Goal: Book appointment/travel/reservation

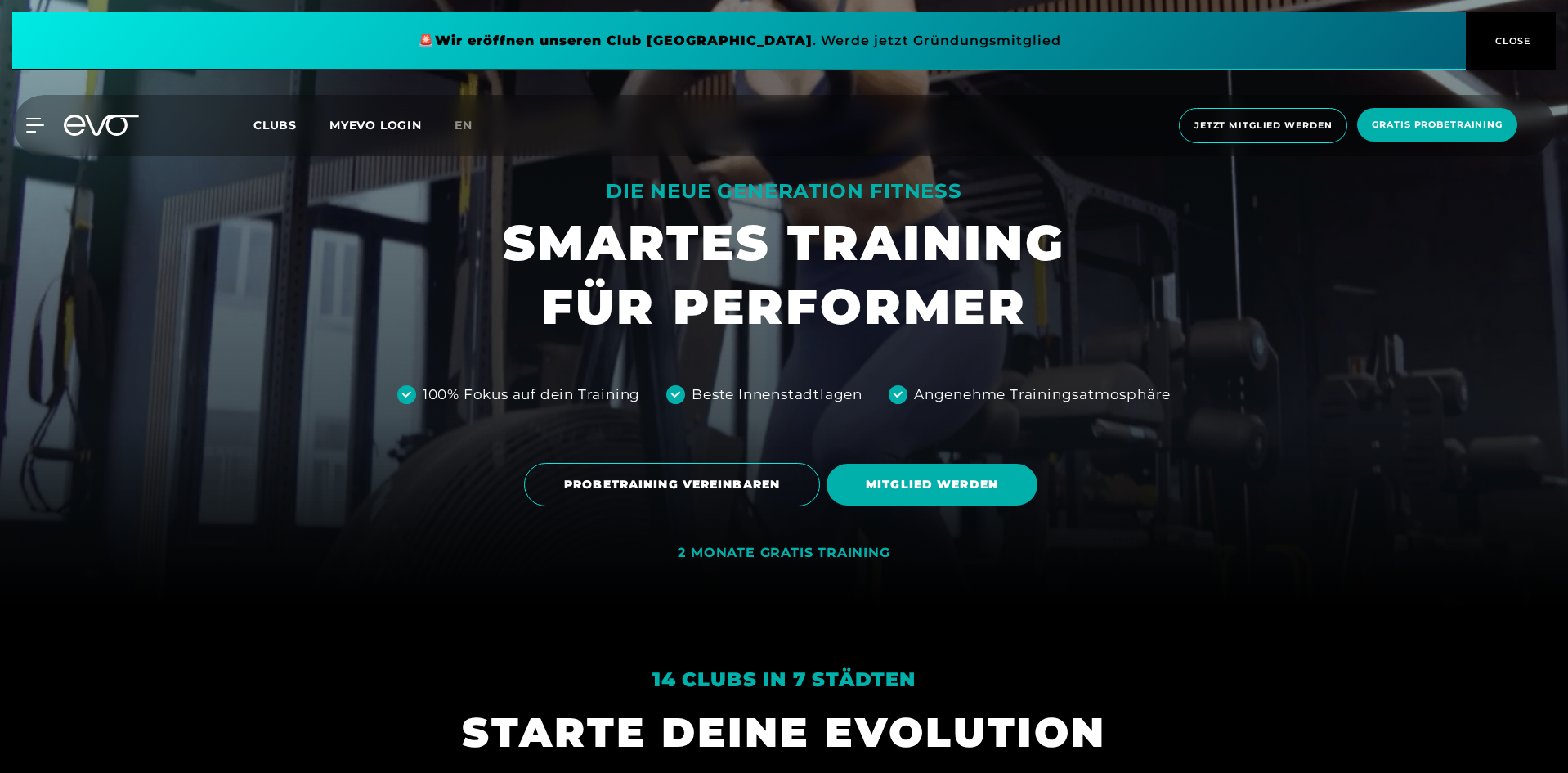
click at [698, 470] on span "PROBETRAINING VEREINBAREN" at bounding box center [672, 484] width 296 height 43
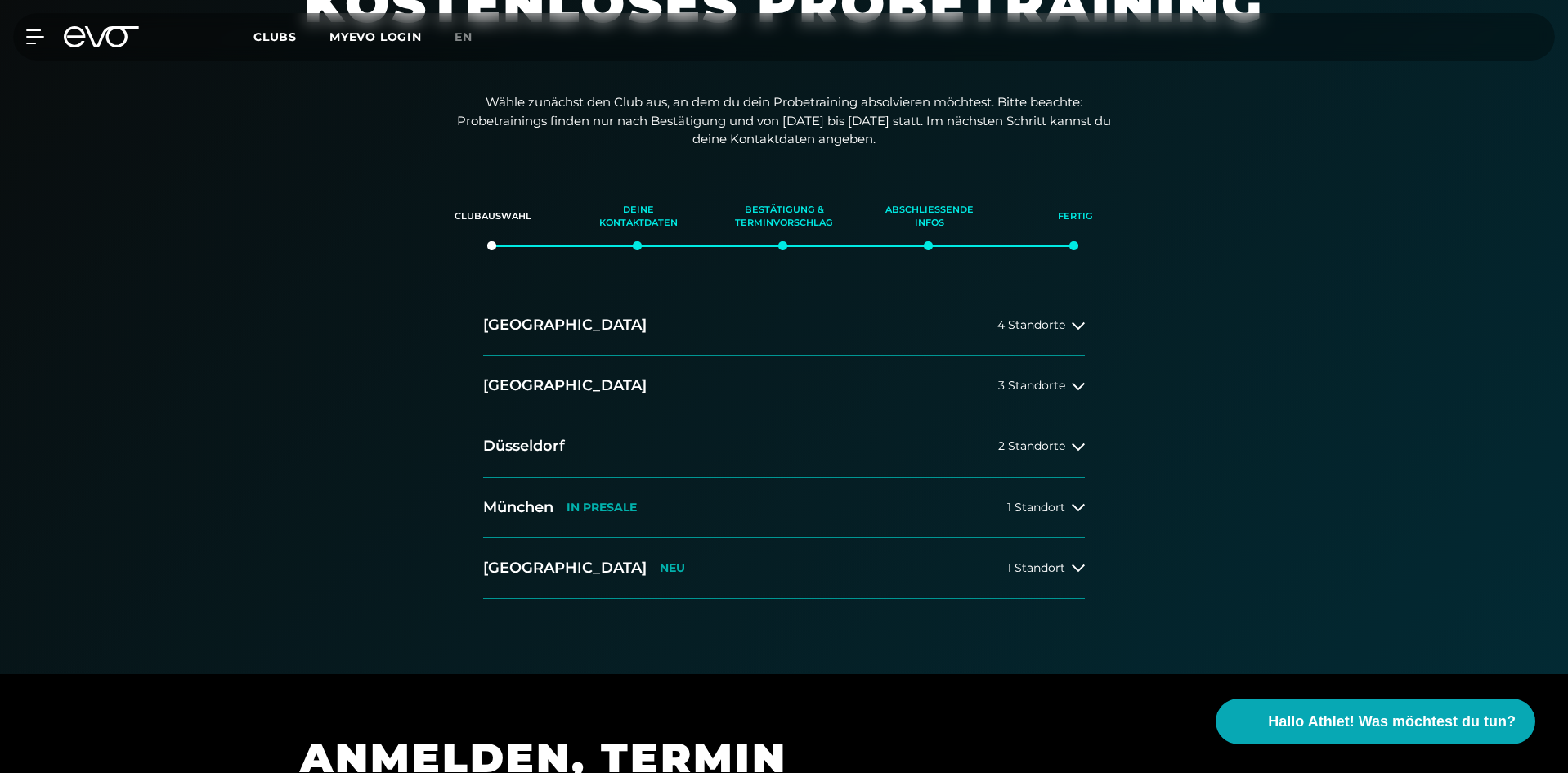
scroll to position [245, 0]
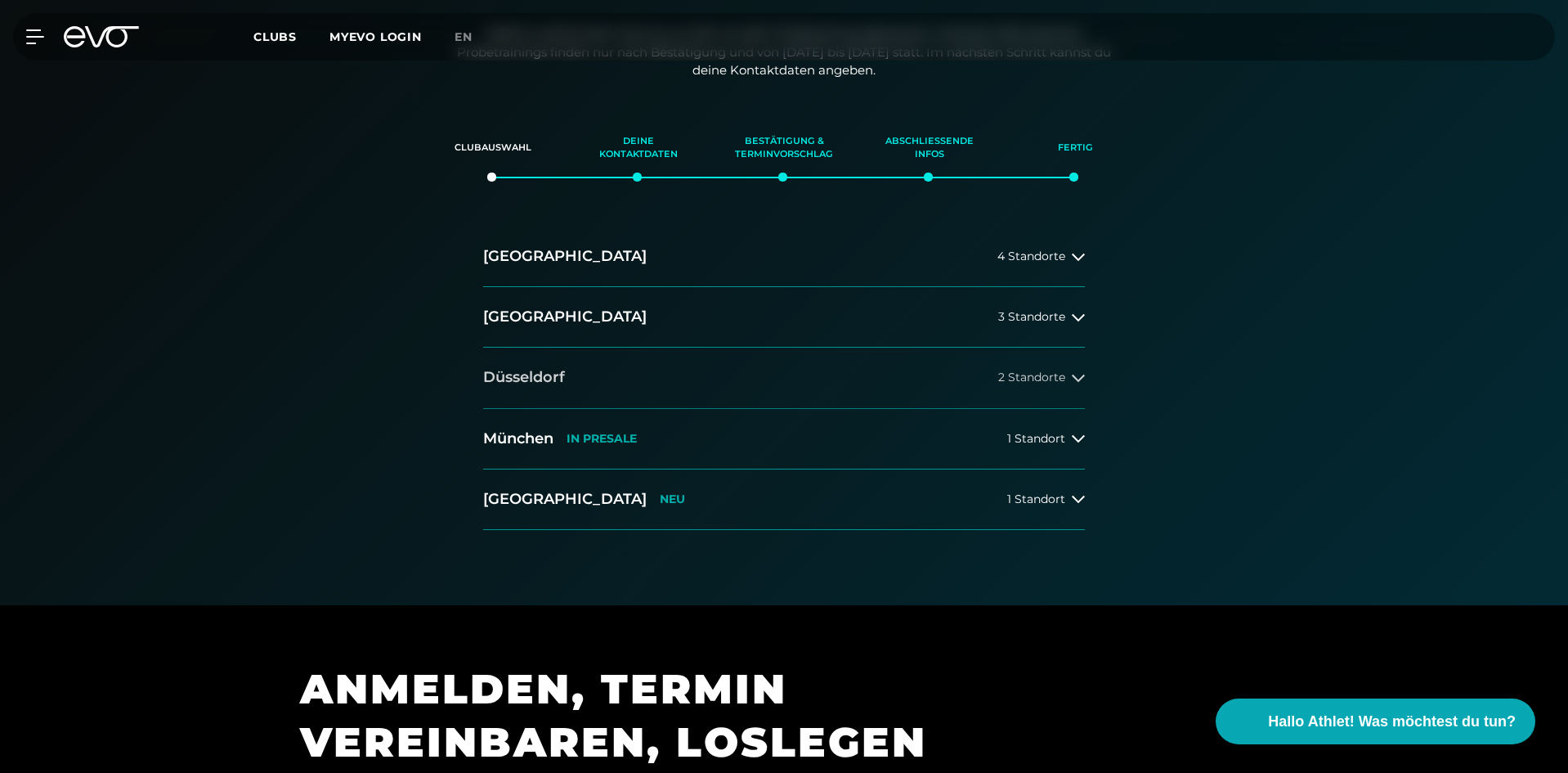
click at [1034, 371] on span "2 Standorte" at bounding box center [1032, 377] width 67 height 13
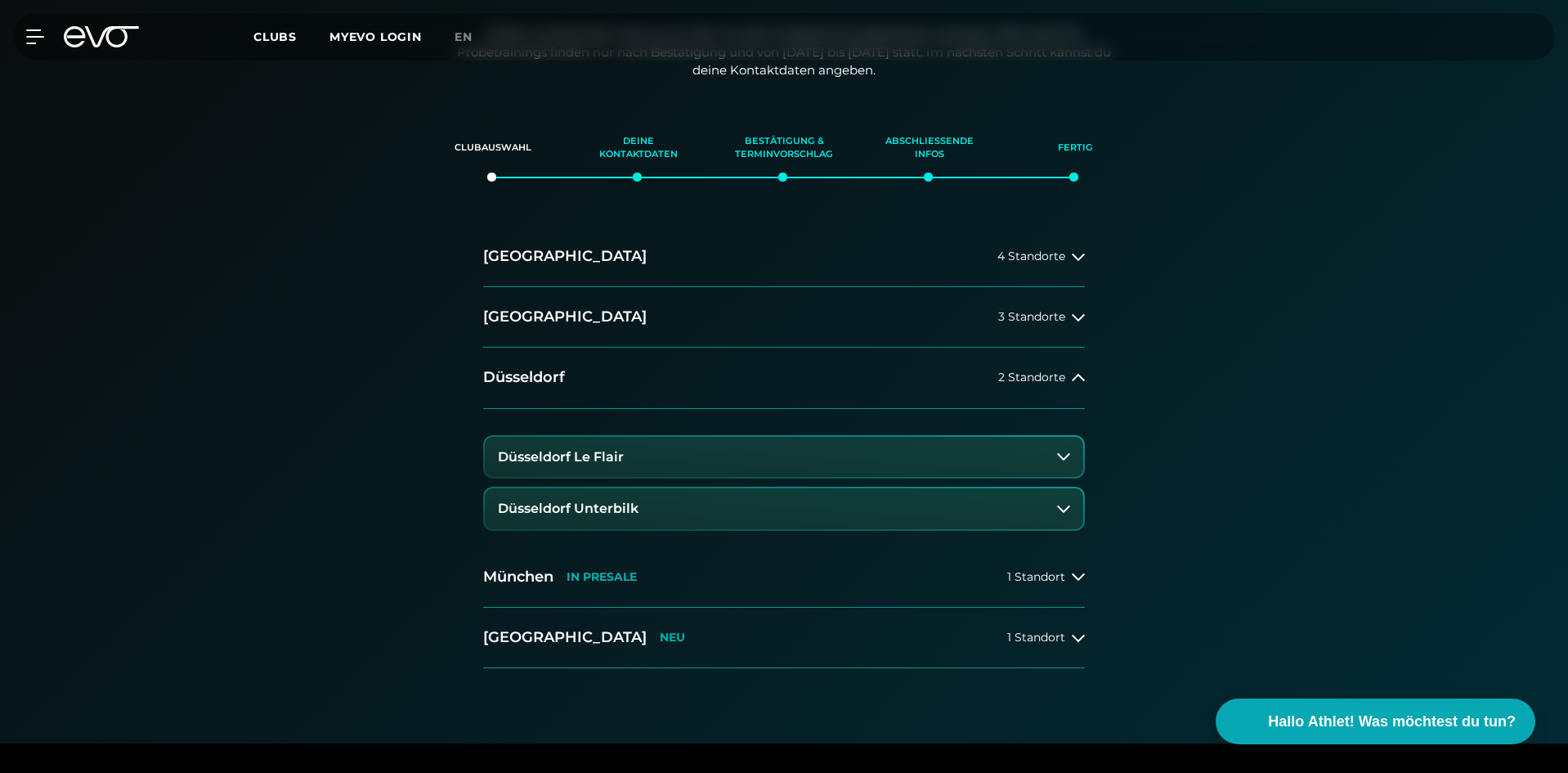
click at [1104, 242] on div "[GEOGRAPHIC_DATA] 4 Standorte [GEOGRAPHIC_DATA] 3 Standorte [GEOGRAPHIC_DATA] 2…" at bounding box center [784, 460] width 1145 height 468
click at [612, 378] on button "[GEOGRAPHIC_DATA] 2 Standorte" at bounding box center [784, 378] width 602 height 61
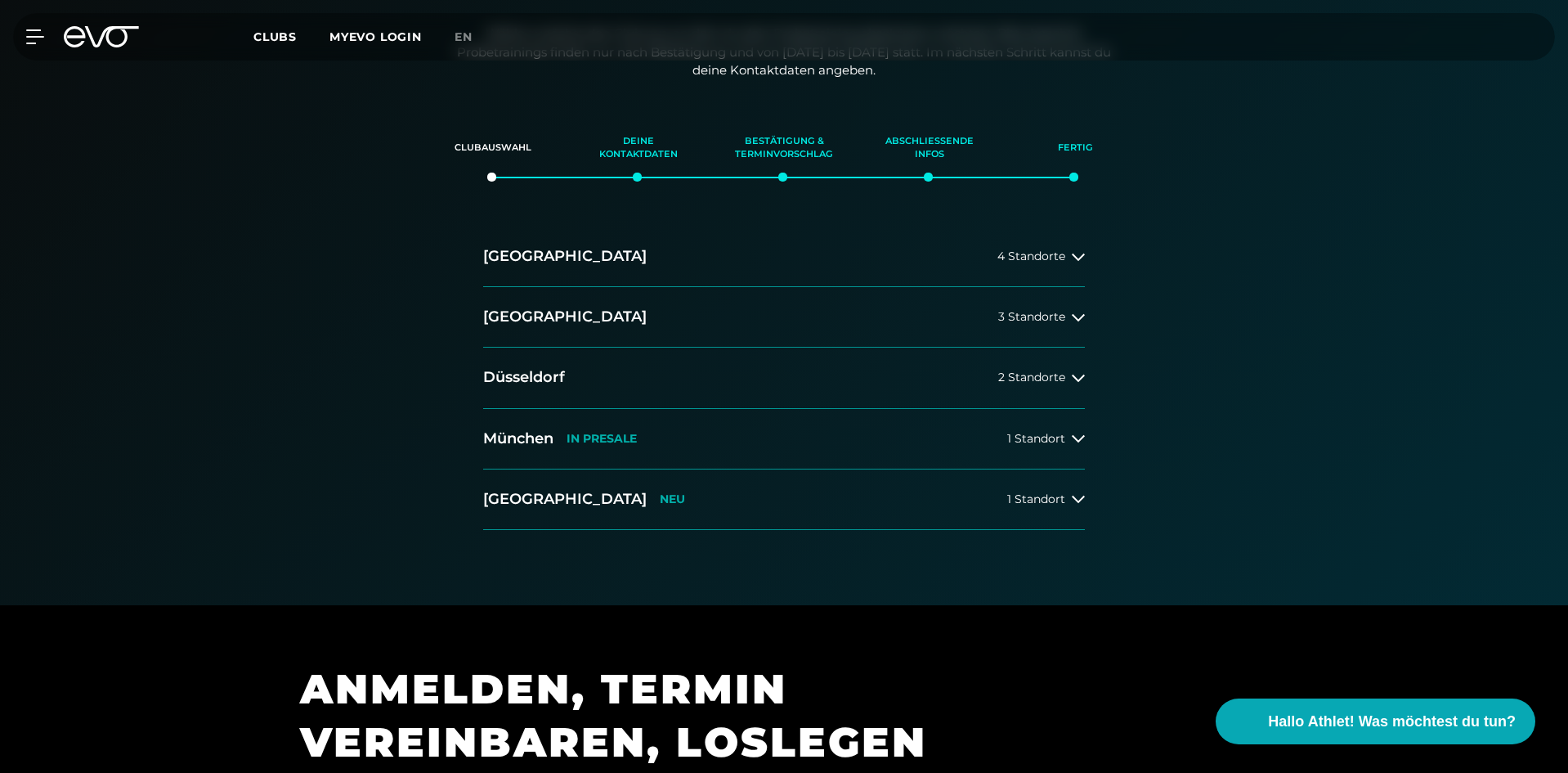
click at [901, 570] on div at bounding box center [784, 180] width 1568 height 850
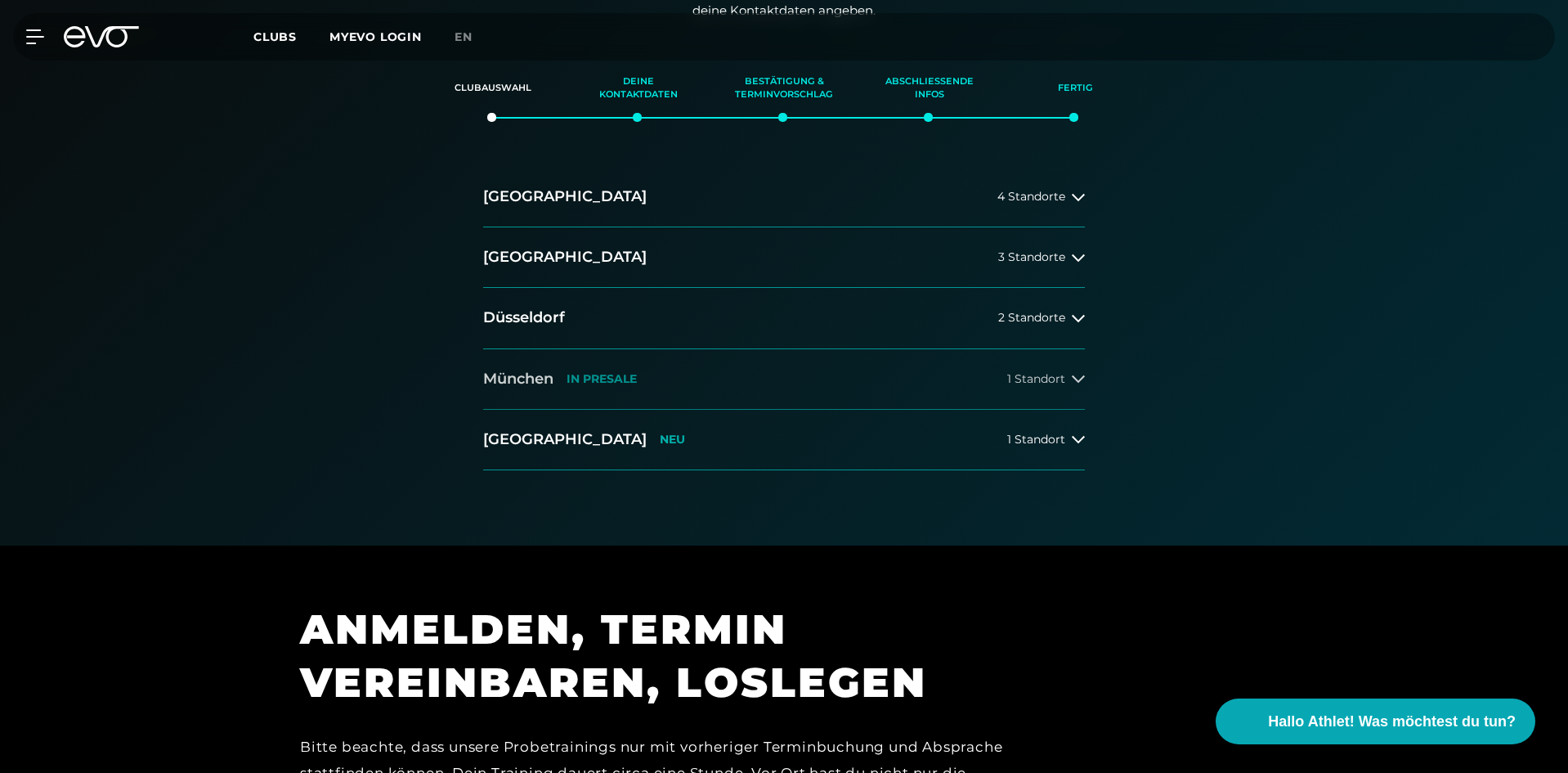
scroll to position [164, 0]
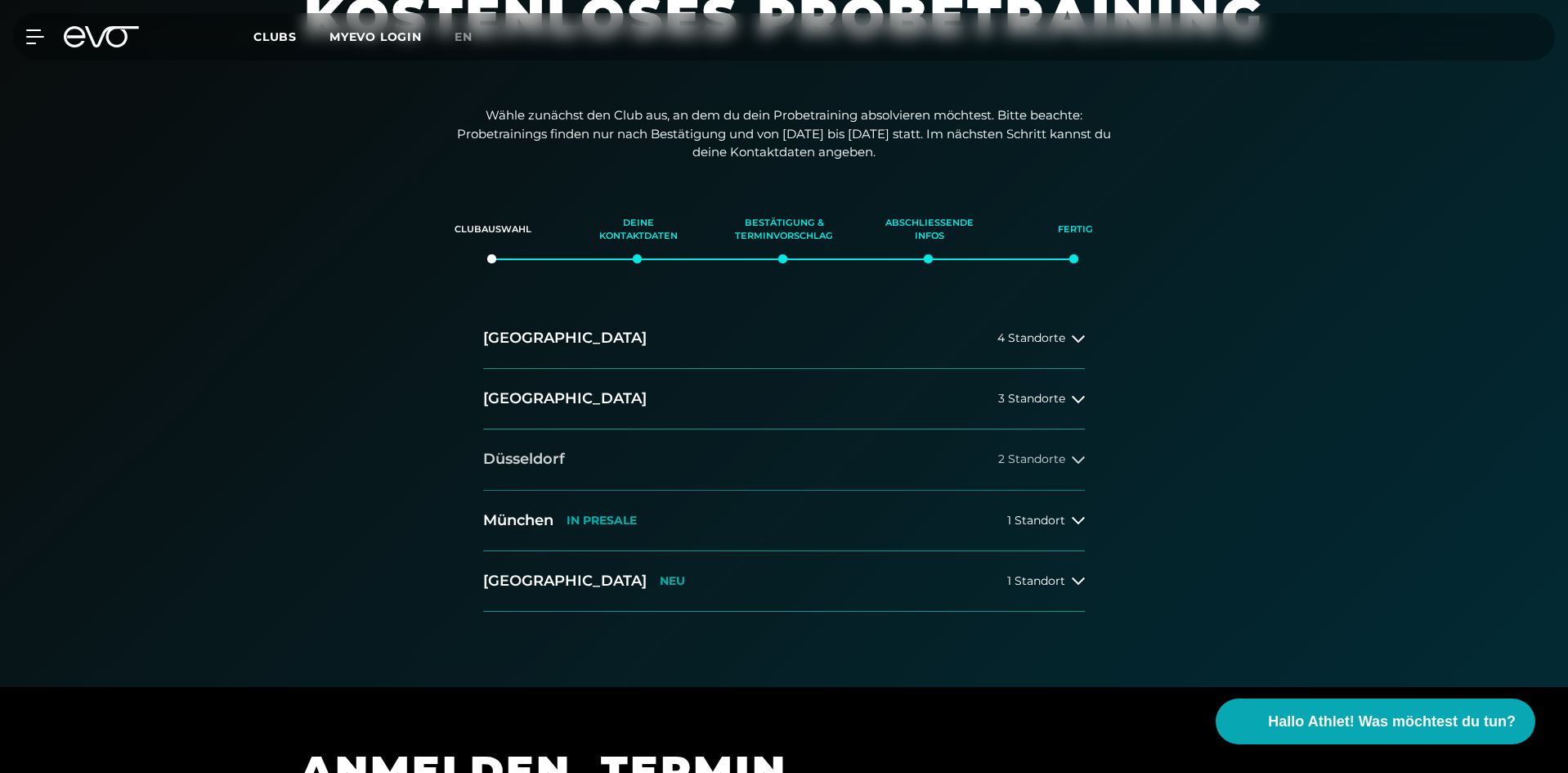
click at [1024, 443] on button "[GEOGRAPHIC_DATA] 2 Standorte" at bounding box center [784, 460] width 602 height 61
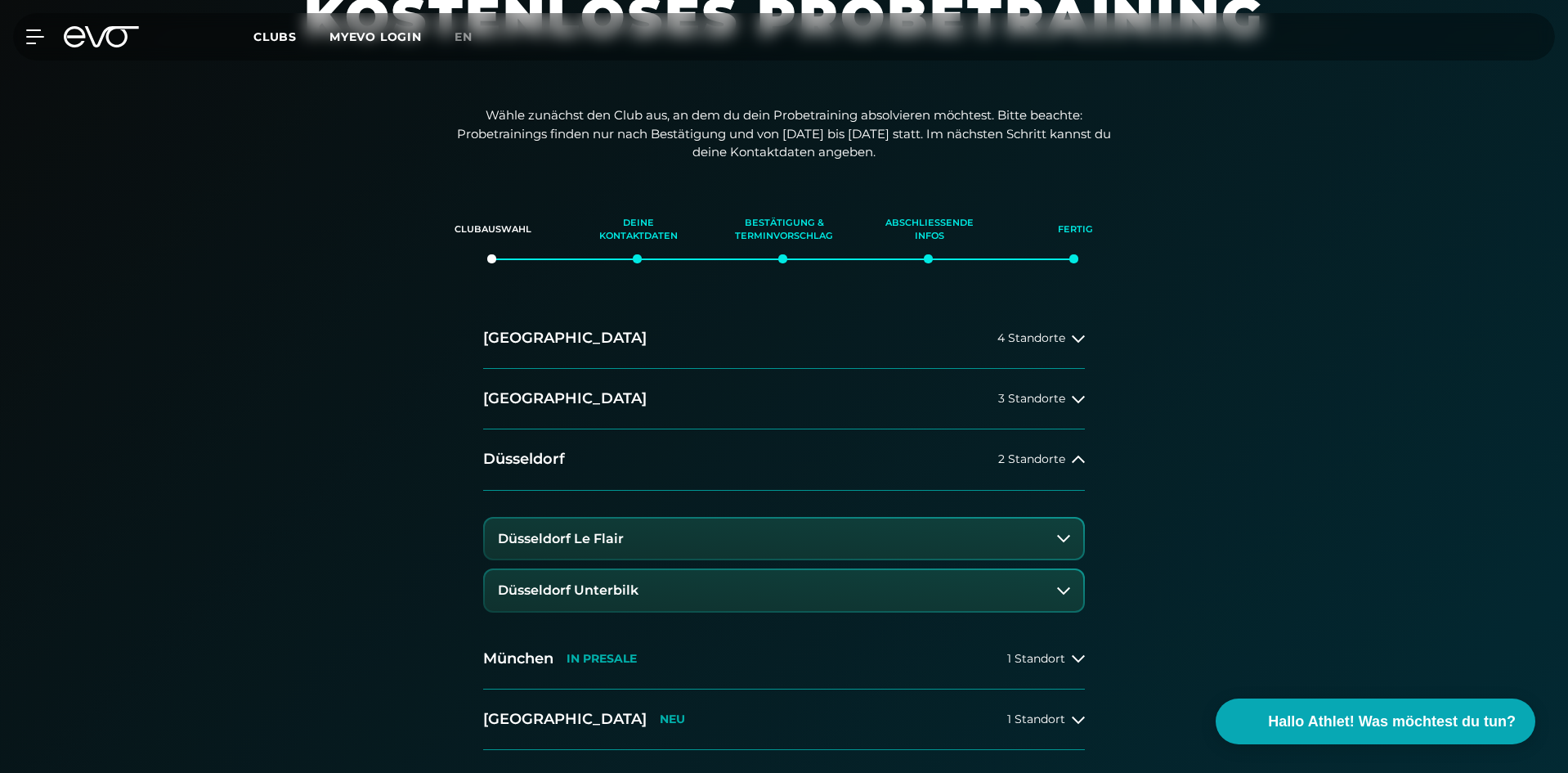
click at [622, 574] on button "Düsseldorf Unterbilk" at bounding box center [784, 591] width 598 height 41
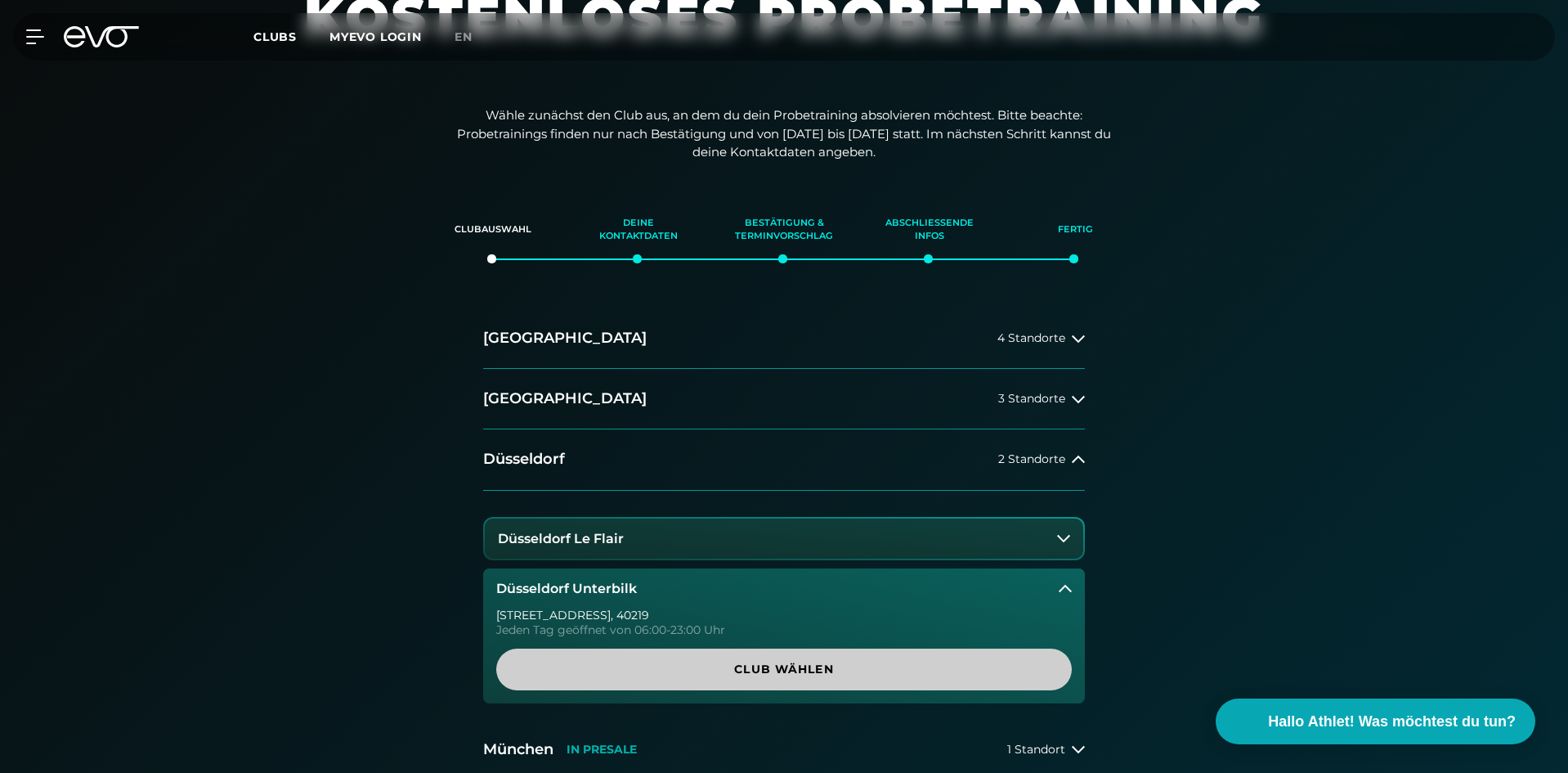
click at [626, 663] on span "Club wählen" at bounding box center [784, 669] width 497 height 17
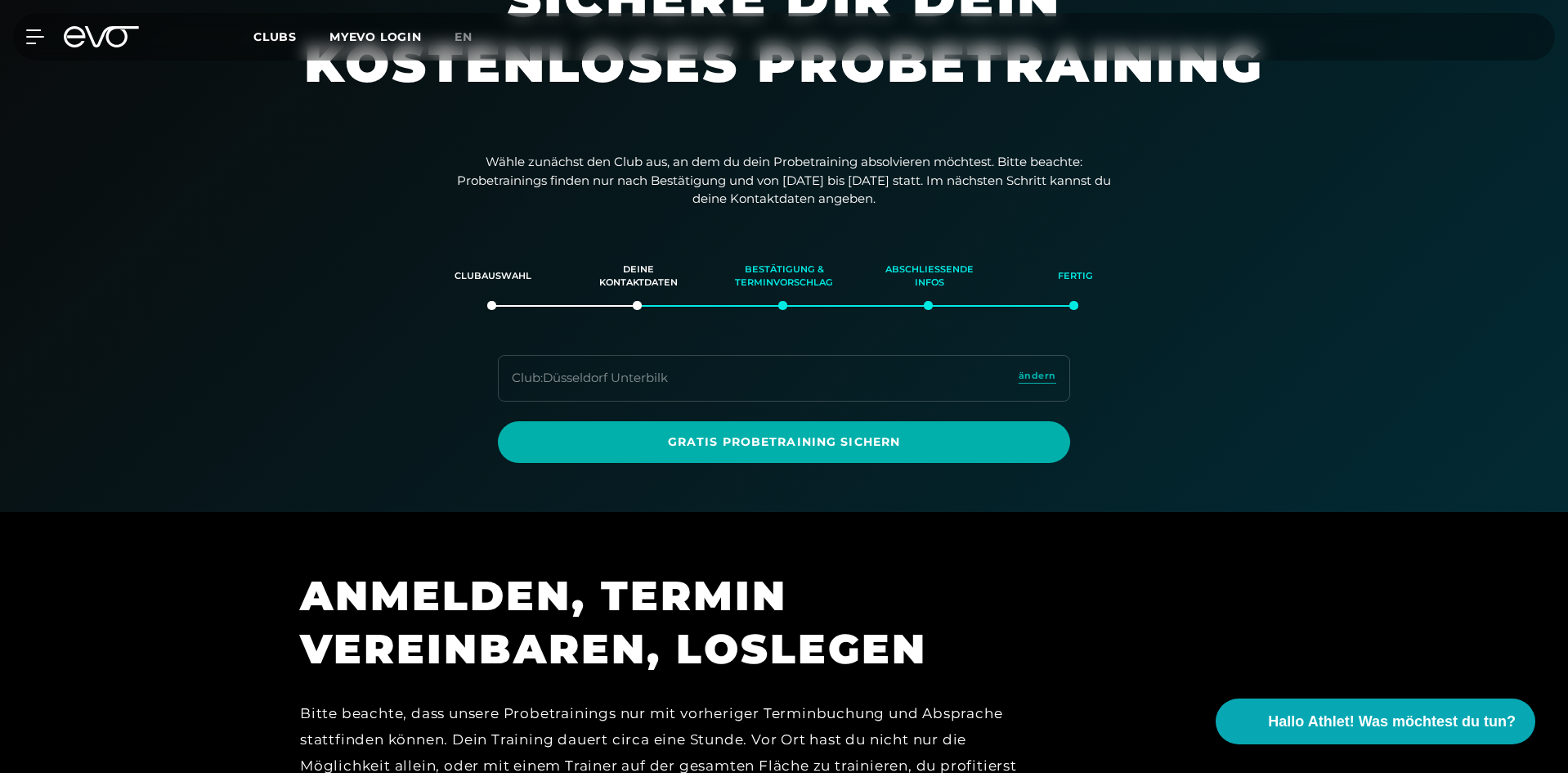
scroll to position [0, 0]
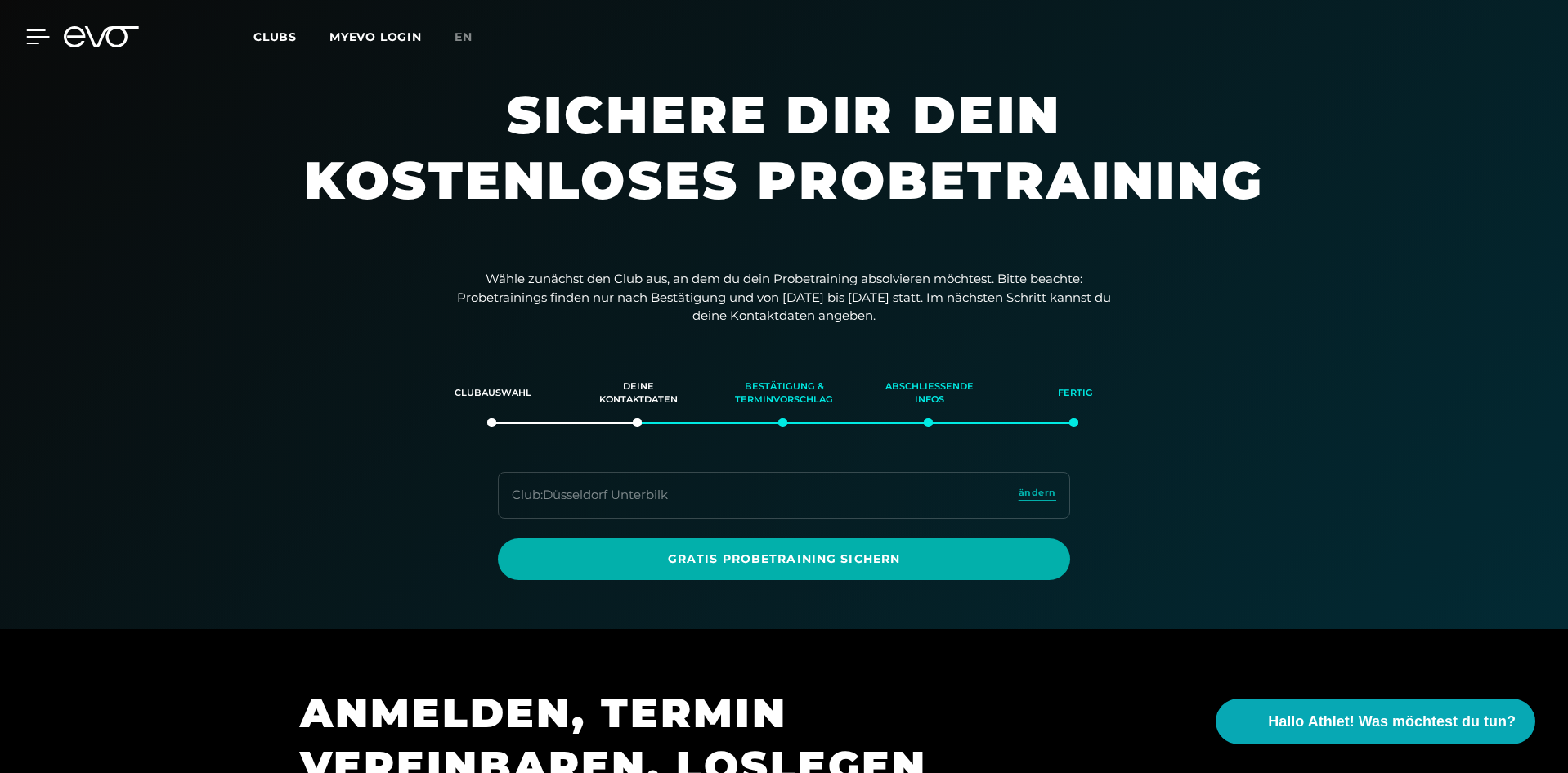
click at [34, 38] on icon at bounding box center [38, 36] width 23 height 13
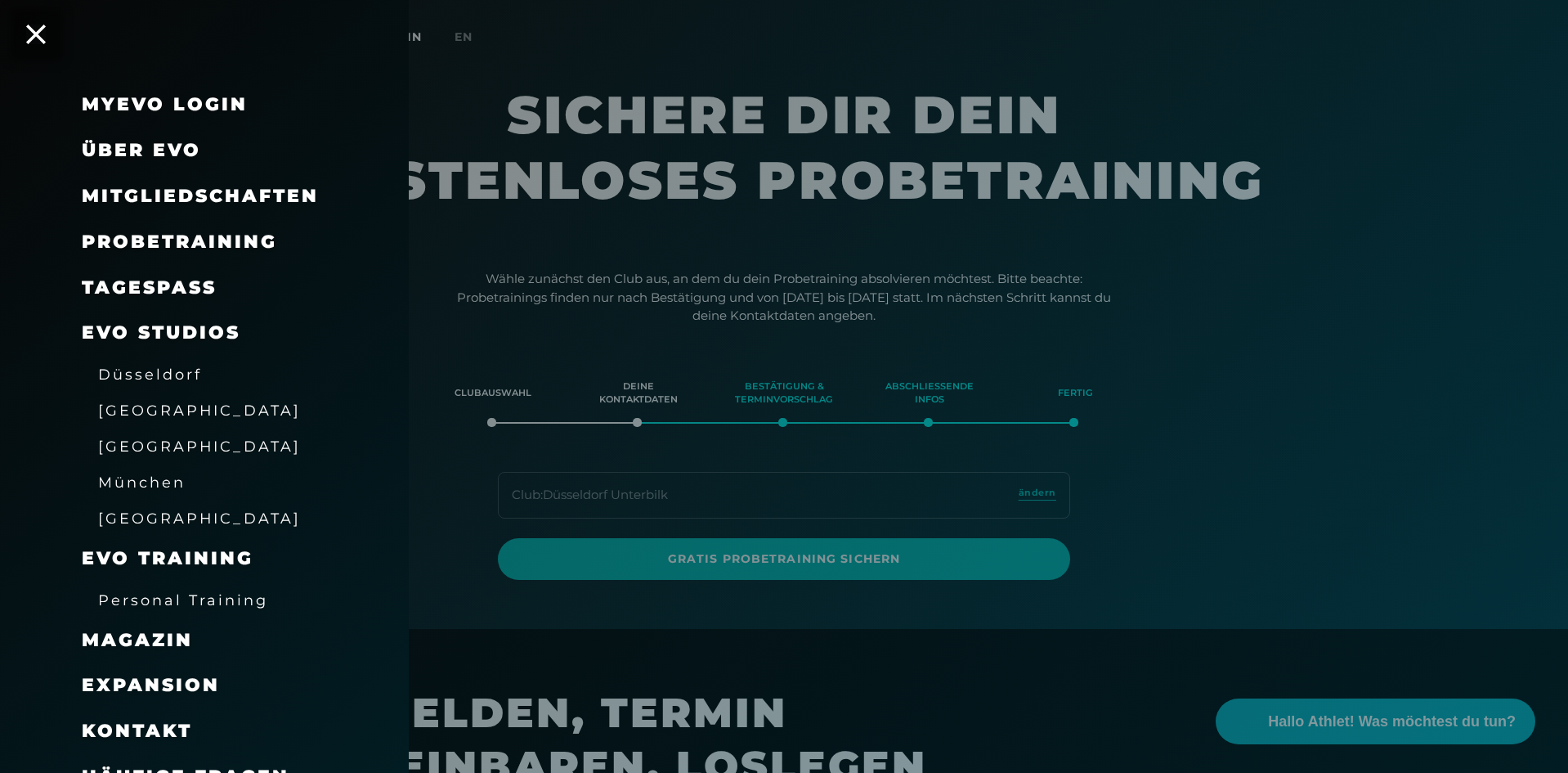
click at [150, 237] on span "Probetraining" at bounding box center [179, 242] width 195 height 22
click at [102, 286] on link "TAGESPASS" at bounding box center [150, 287] width 135 height 22
